Goal: Information Seeking & Learning: Learn about a topic

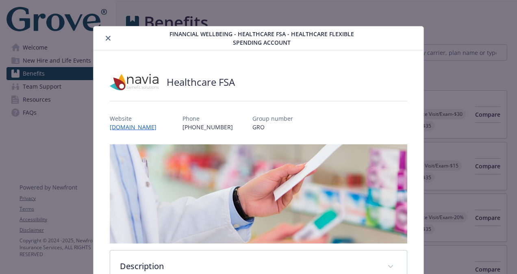
click at [108, 37] on icon "close" at bounding box center [108, 38] width 5 height 5
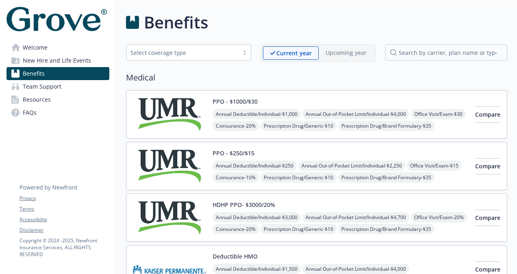
click at [40, 44] on span "Welcome" at bounding box center [35, 47] width 25 height 13
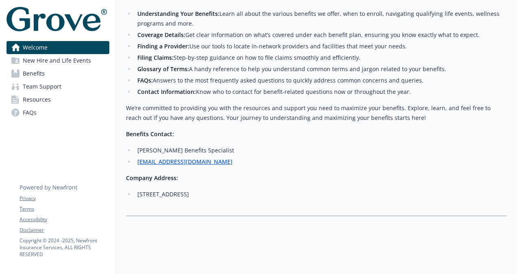
scroll to position [384, 0]
click at [48, 58] on span "New Hire and Life Events" at bounding box center [57, 60] width 68 height 13
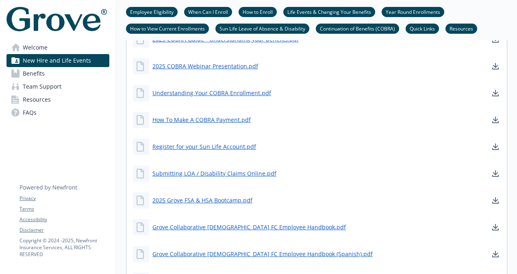
scroll to position [969, 0]
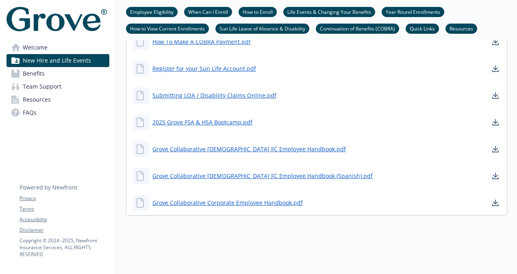
click at [40, 75] on span "Benefits" at bounding box center [34, 73] width 22 height 13
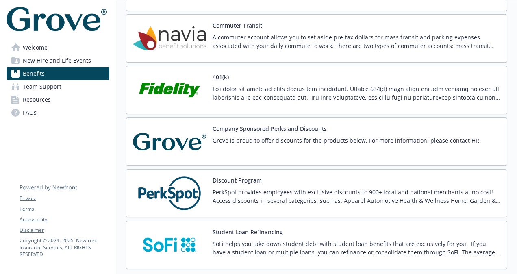
scroll to position [1137, 0]
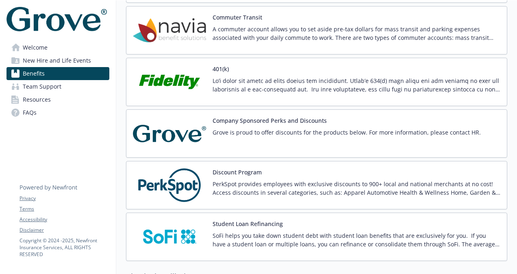
click at [297, 134] on div "Grove is proud to offer discounts for the products below. For more information,…" at bounding box center [346, 139] width 268 height 23
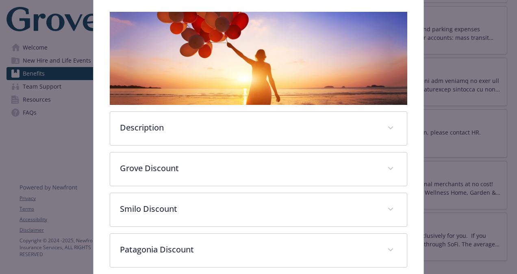
scroll to position [146, 0]
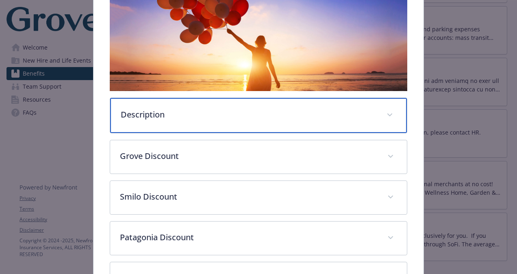
click at [258, 118] on p "Description" at bounding box center [249, 114] width 256 height 12
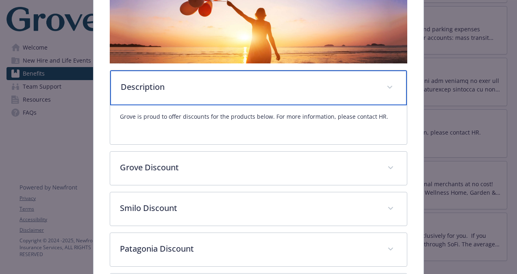
scroll to position [187, 0]
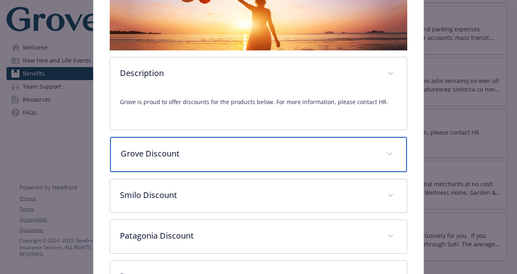
click at [288, 153] on p "Grove Discount" at bounding box center [249, 153] width 256 height 12
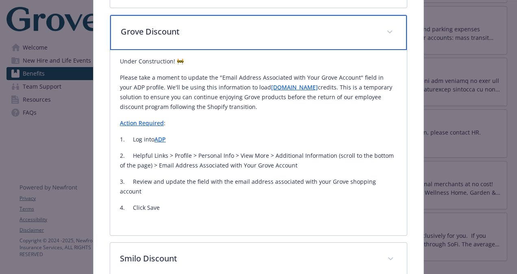
scroll to position [349, 0]
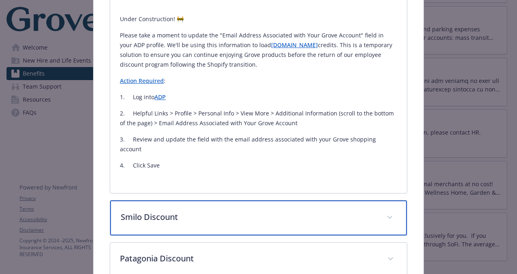
click at [271, 200] on div "Smilo Discount" at bounding box center [258, 217] width 297 height 35
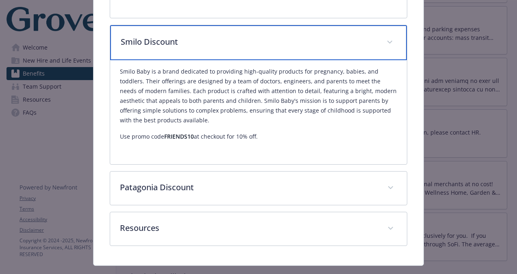
scroll to position [529, 0]
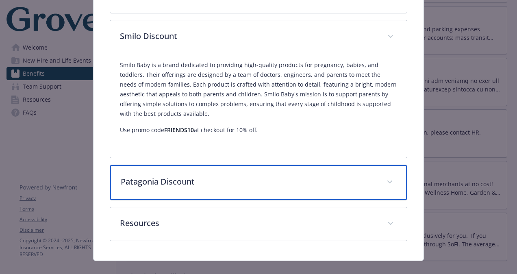
click at [288, 175] on p "Patagonia Discount" at bounding box center [249, 181] width 256 height 12
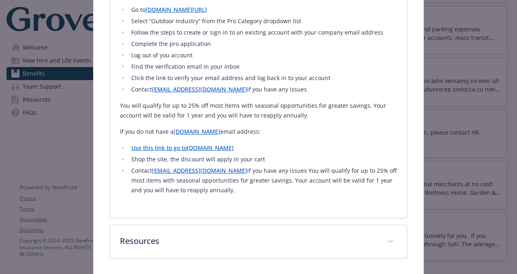
scroll to position [732, 0]
